Goal: Information Seeking & Learning: Learn about a topic

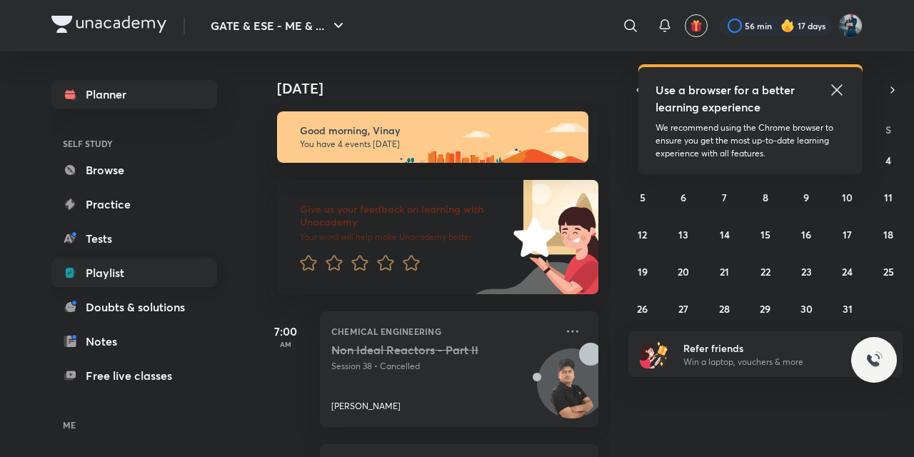
click at [116, 274] on link "Playlist" at bounding box center [134, 272] width 166 height 29
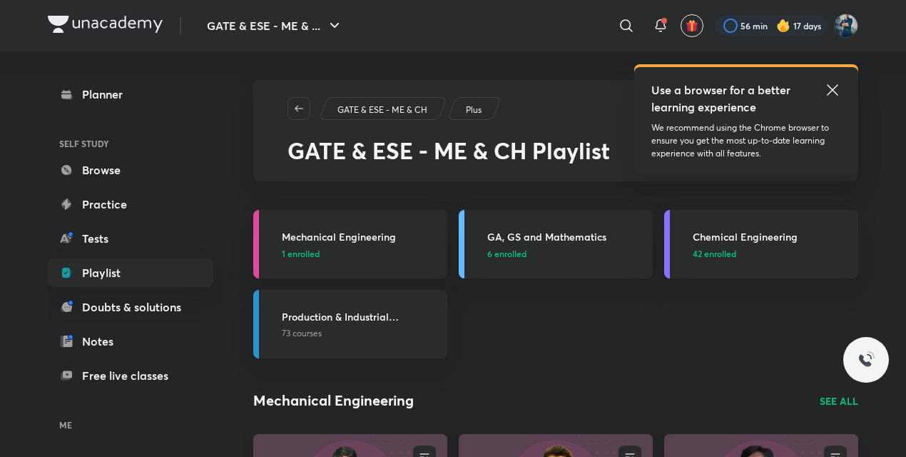
click at [831, 86] on icon at bounding box center [832, 89] width 17 height 17
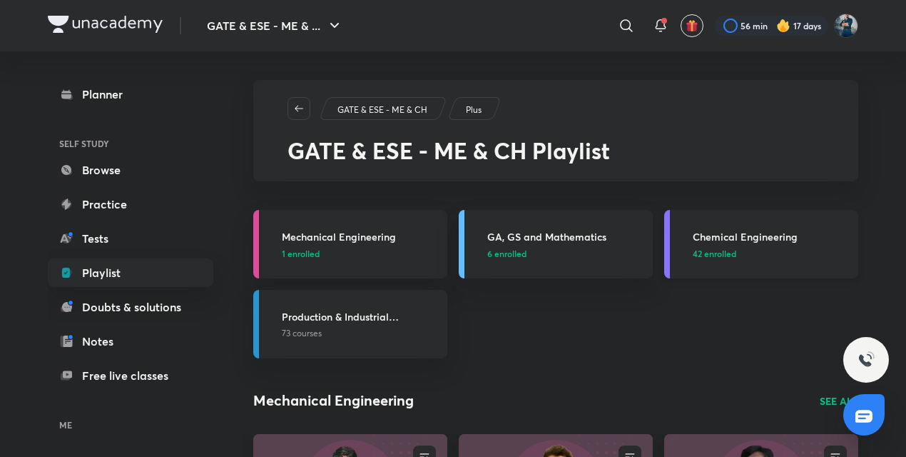
click at [725, 236] on h3 "Chemical Engineering" at bounding box center [771, 236] width 157 height 15
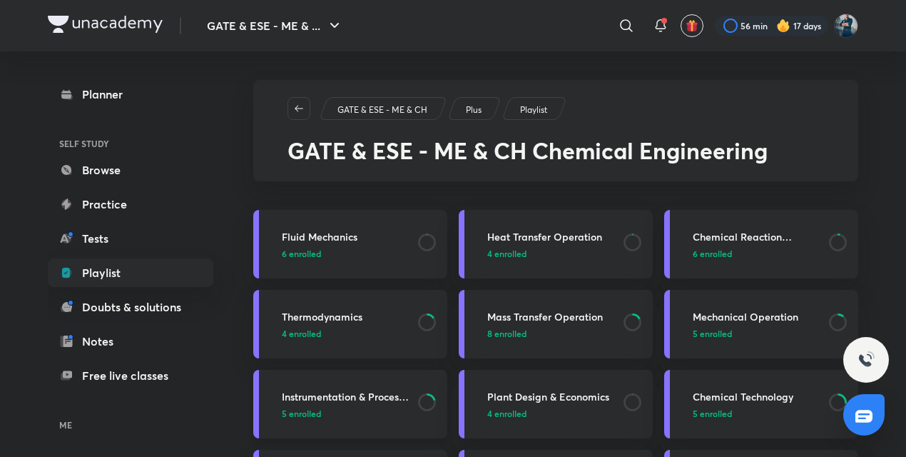
click at [343, 390] on h3 "Instrumentation & Process Control" at bounding box center [346, 396] width 128 height 15
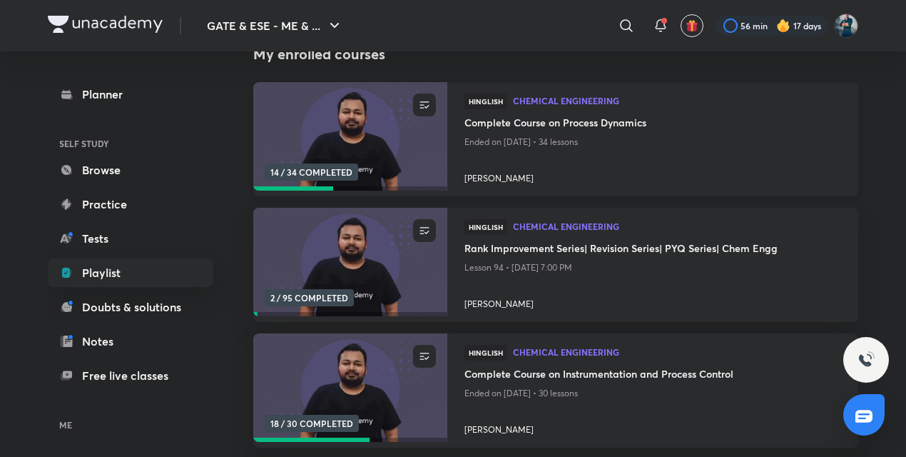
scroll to position [167, 0]
click at [527, 378] on h4 "Complete Course on Instrumentation and Process Control" at bounding box center [653, 374] width 377 height 18
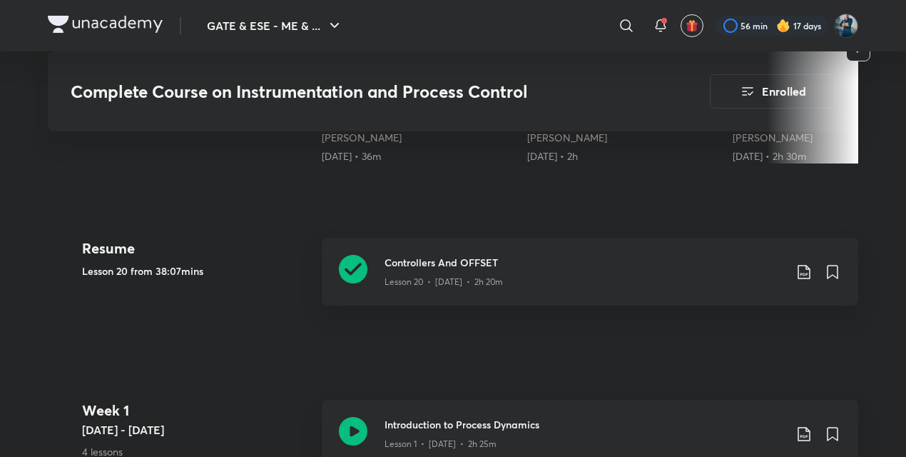
scroll to position [641, 0]
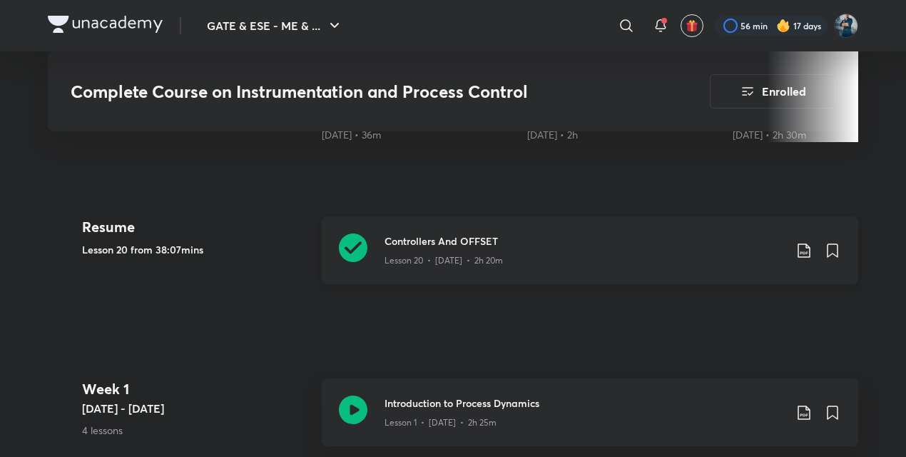
click at [351, 236] on icon at bounding box center [353, 247] width 29 height 29
